Goal: Find specific page/section: Find specific page/section

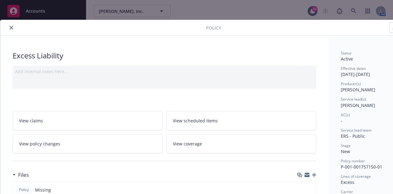
click at [12, 26] on icon "close" at bounding box center [12, 28] width 4 height 4
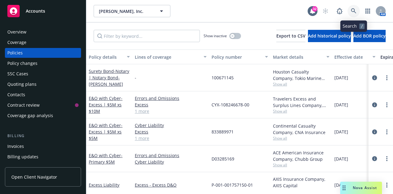
click at [357, 10] on link at bounding box center [354, 11] width 12 height 12
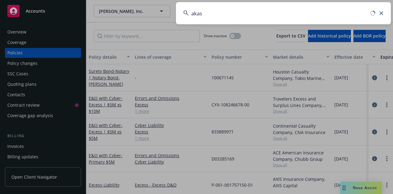
type input "akasa"
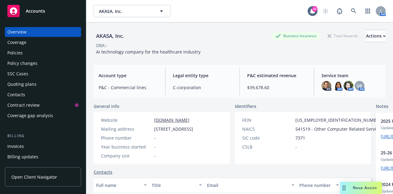
click at [15, 148] on div "Invoices" at bounding box center [15, 146] width 17 height 10
